Goal: Task Accomplishment & Management: Use online tool/utility

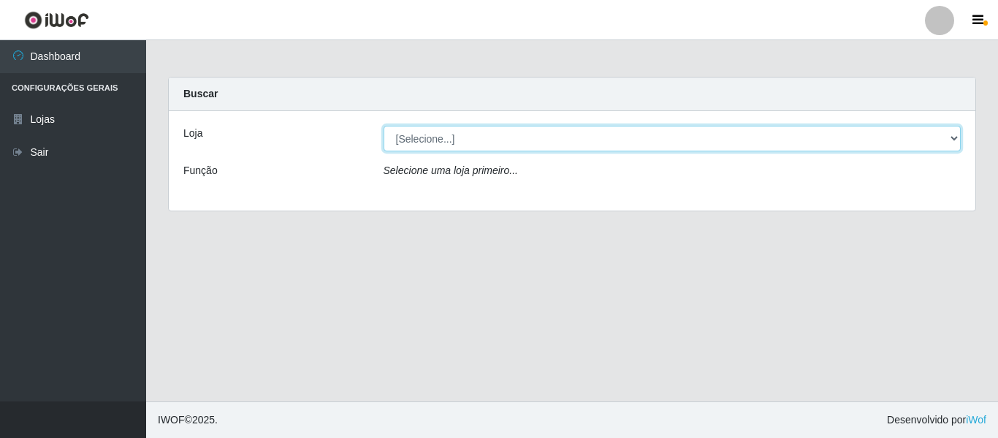
click at [436, 134] on select "[Selecione...] Hiper Queiroz - [GEOGRAPHIC_DATA]" at bounding box center [673, 139] width 578 height 26
select select "497"
click at [384, 126] on select "[Selecione...] Hiper Queiroz - [GEOGRAPHIC_DATA]" at bounding box center [673, 139] width 578 height 26
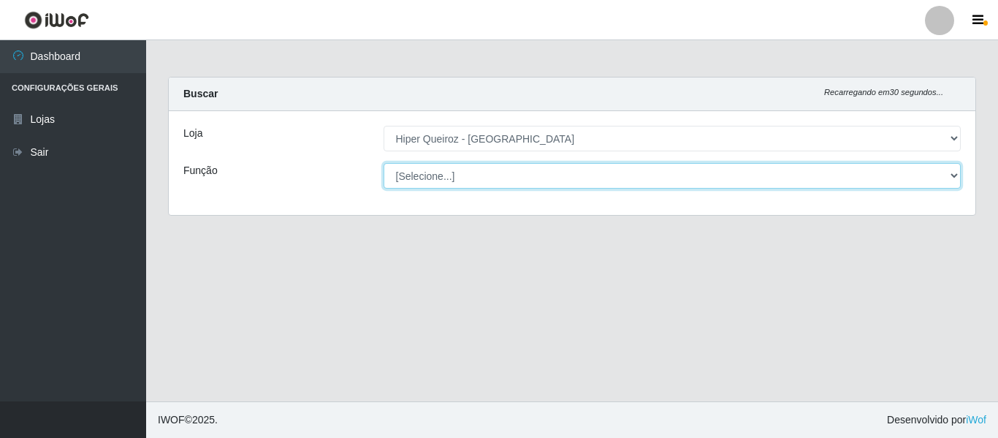
click at [436, 178] on select "[Selecione...] ASG ASG + ASG ++ Embalador Embalador + Embalador ++ Repositor Re…" at bounding box center [673, 176] width 578 height 26
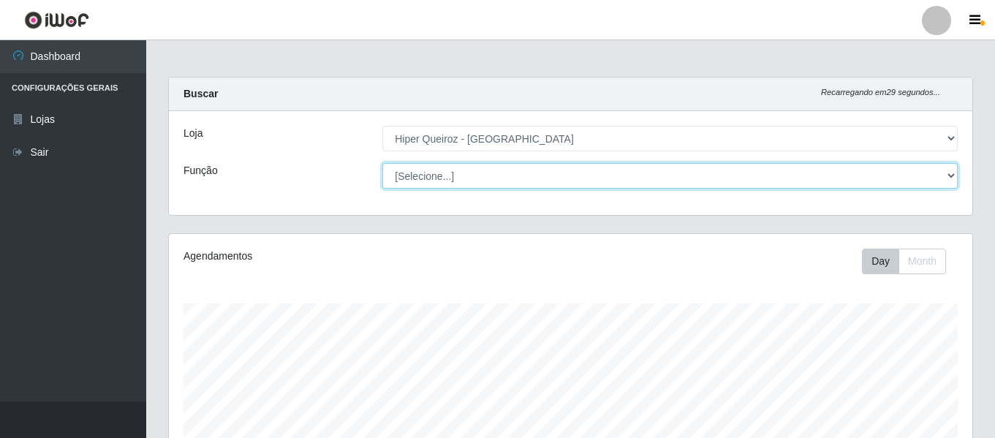
scroll to position [303, 803]
select select "24"
click at [382, 163] on select "[Selecione...] ASG ASG + ASG ++ Embalador Embalador + Embalador ++ Repositor Re…" at bounding box center [669, 176] width 575 height 26
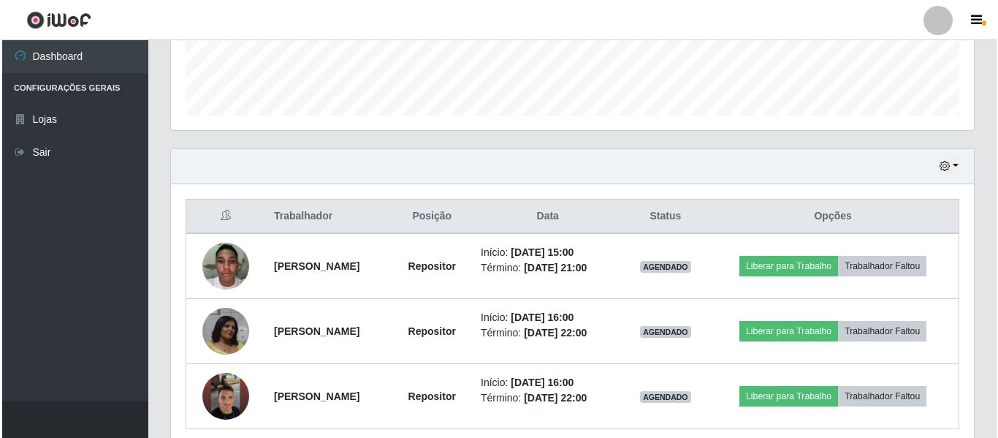
scroll to position [468, 0]
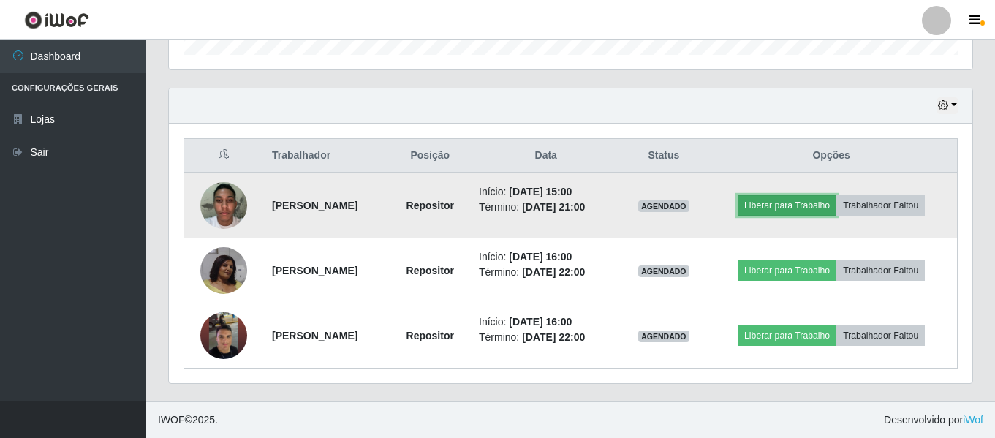
click at [802, 202] on button "Liberar para Trabalho" at bounding box center [786, 205] width 99 height 20
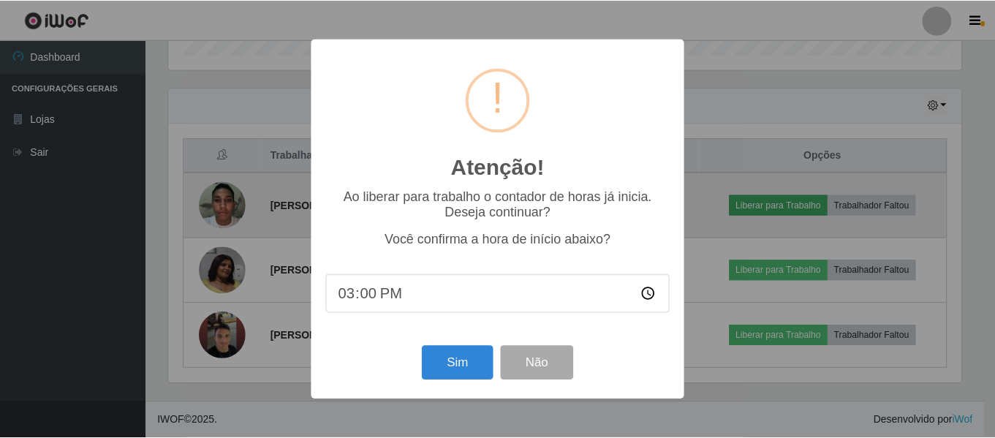
scroll to position [303, 796]
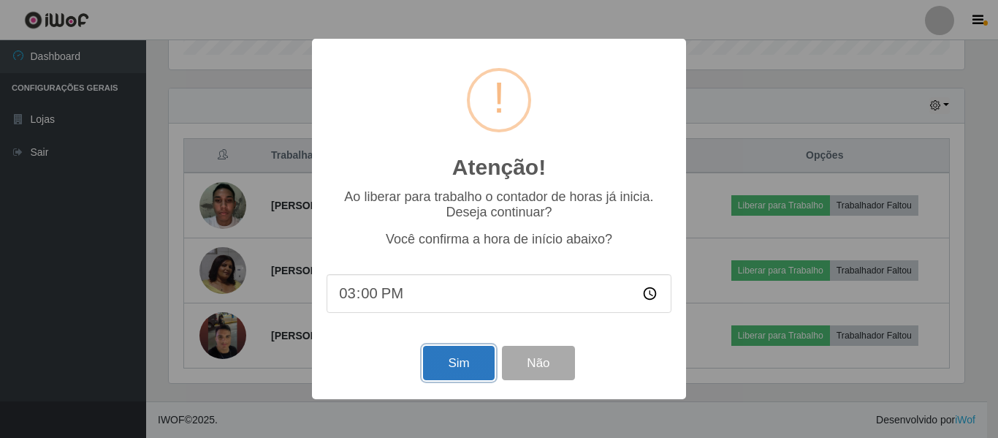
click at [448, 365] on button "Sim" at bounding box center [458, 363] width 71 height 34
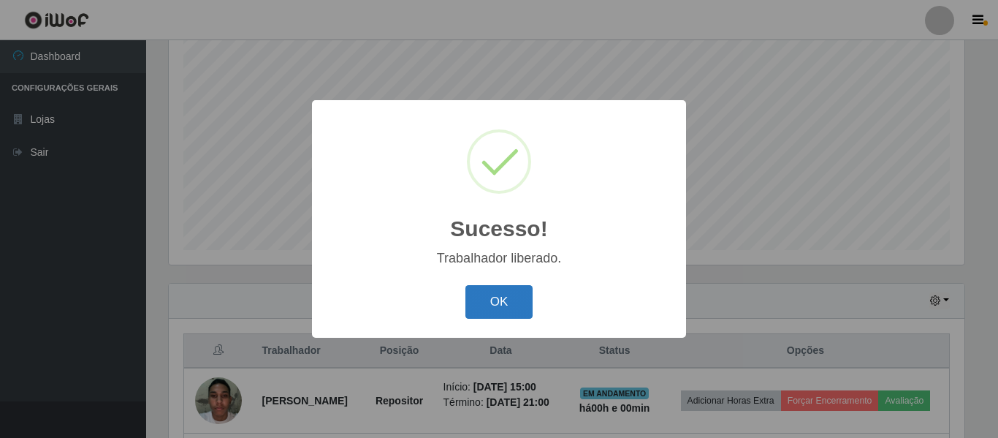
click at [483, 300] on button "OK" at bounding box center [500, 302] width 68 height 34
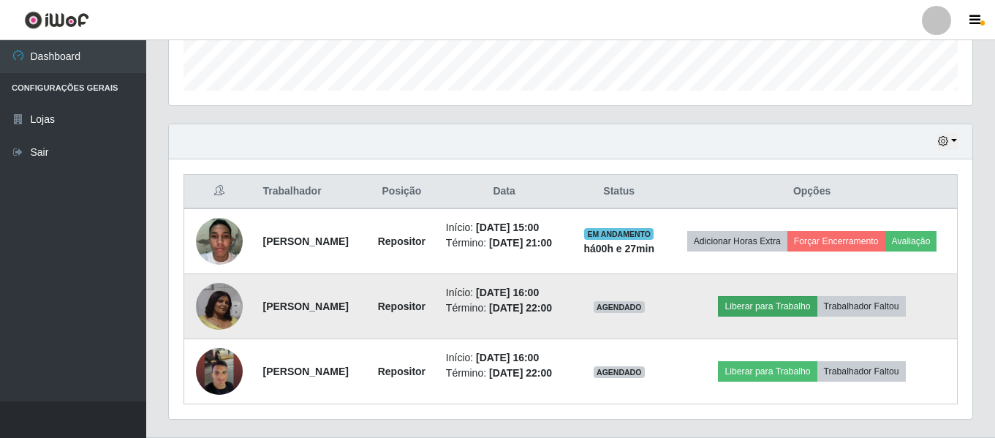
scroll to position [468, 0]
